Goal: Obtain resource: Download file/media

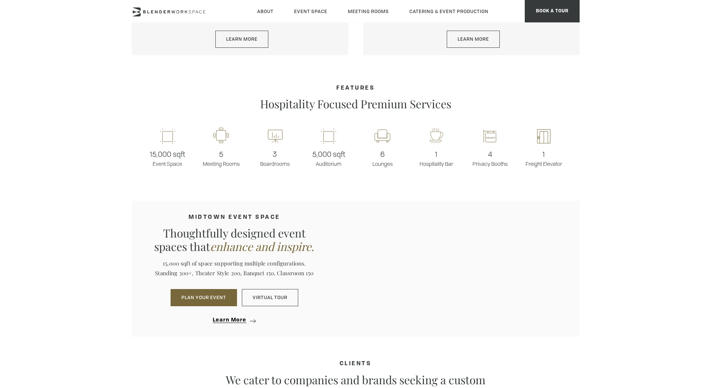
scroll to position [560, 0]
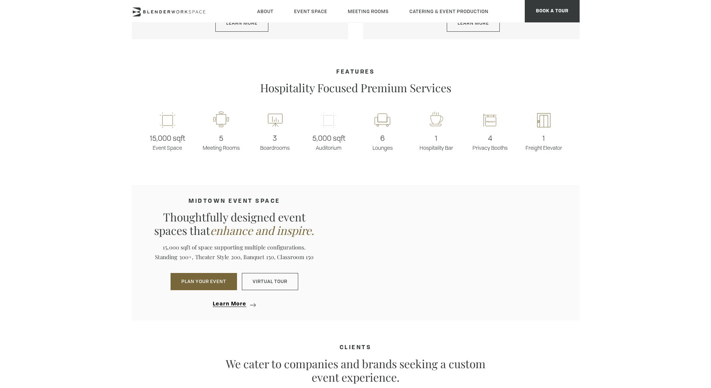
click at [327, 118] on rect at bounding box center [328, 120] width 21 height 18
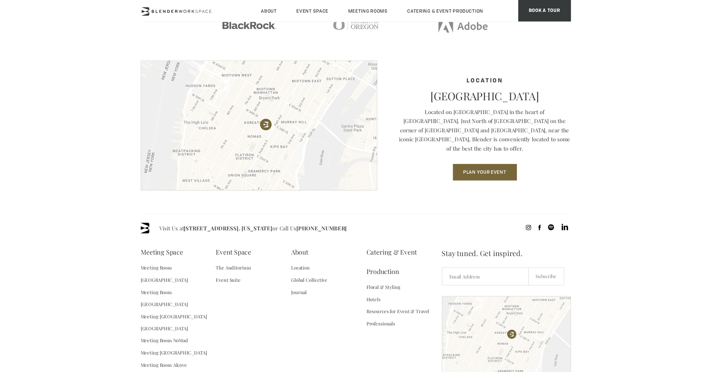
scroll to position [1026, 0]
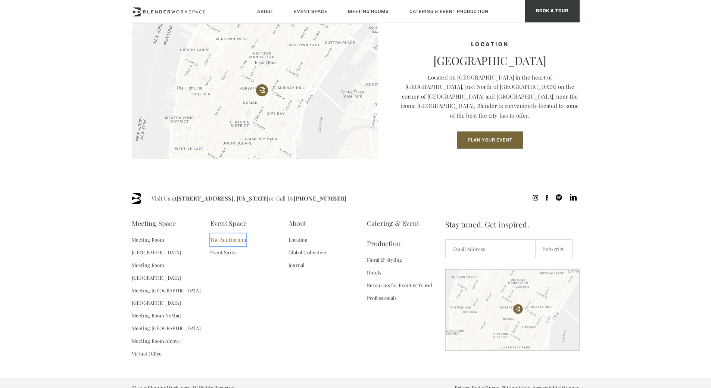
click at [239, 241] on link "The Auditorium" at bounding box center [228, 239] width 37 height 13
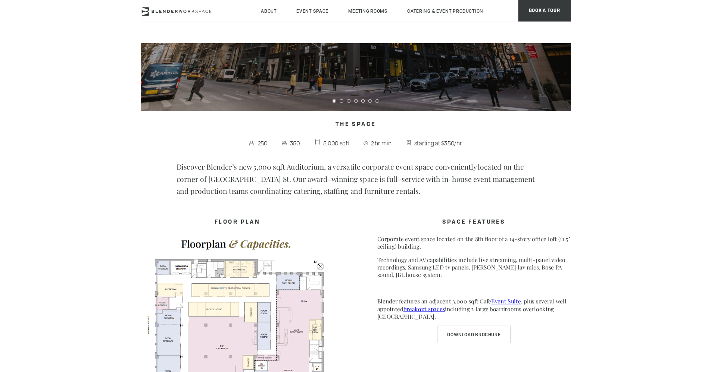
scroll to position [187, 0]
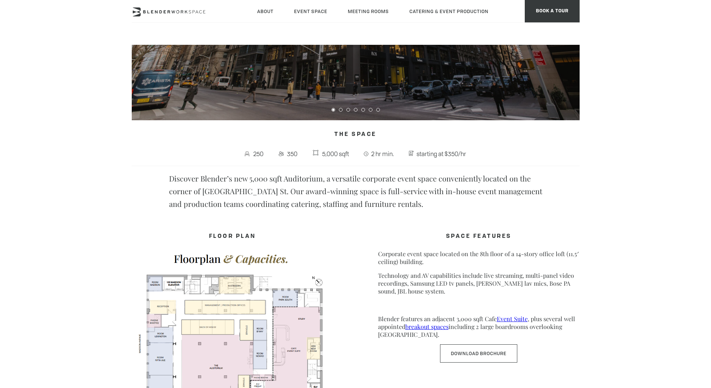
click at [245, 155] on icon at bounding box center [246, 153] width 7 height 7
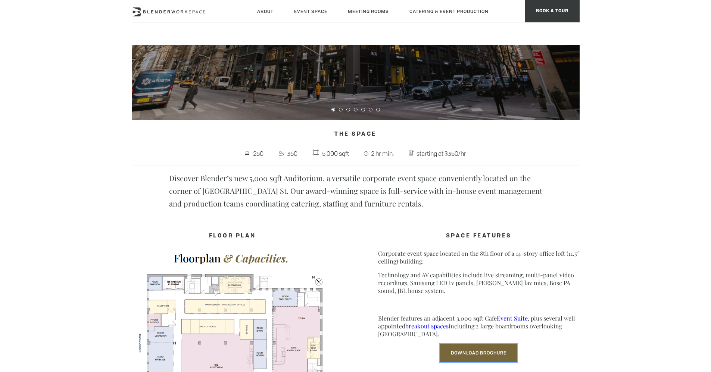
click at [466, 359] on link "Download Brochure" at bounding box center [478, 353] width 77 height 18
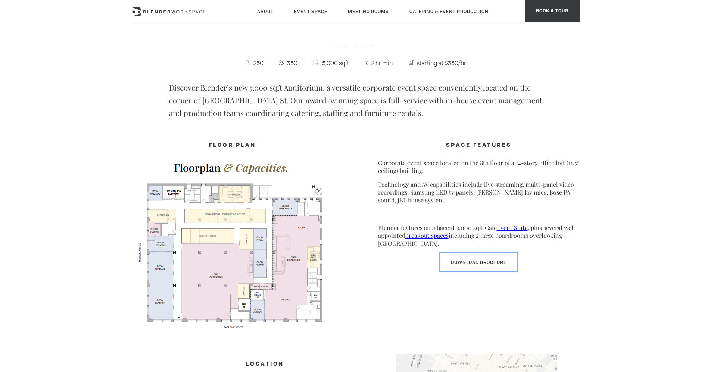
scroll to position [261, 0]
